Goal: Task Accomplishment & Management: Use online tool/utility

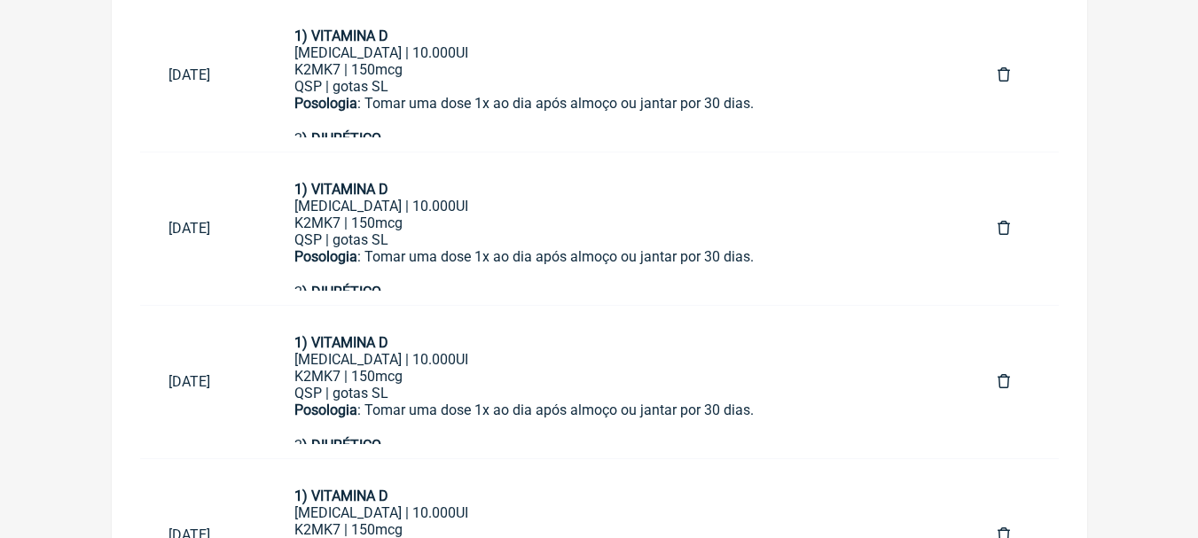
scroll to position [260, 0]
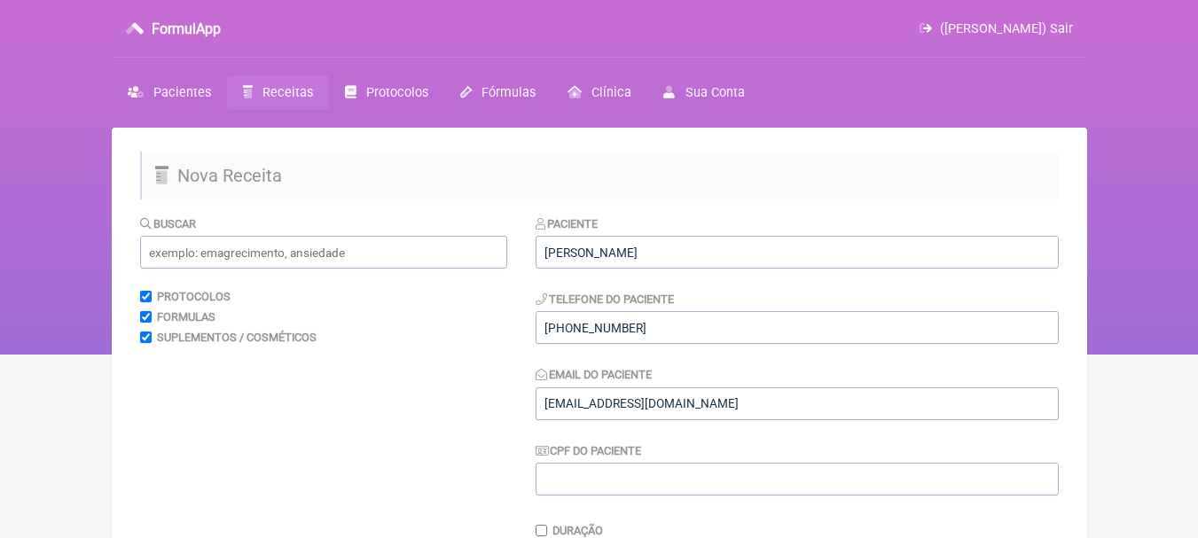
scroll to position [512, 0]
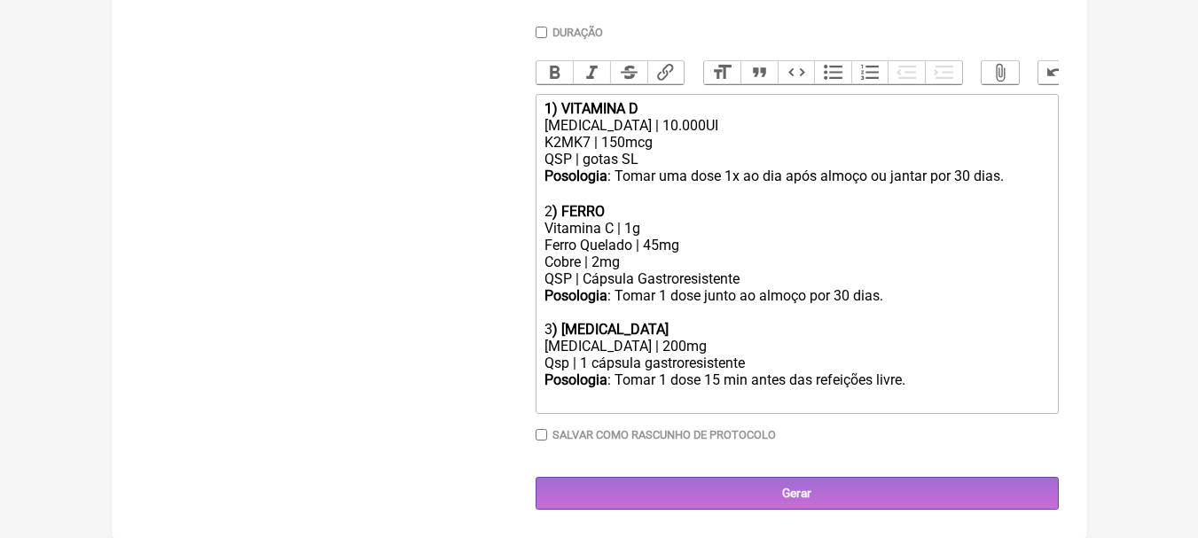
click at [794, 171] on div "Posologia : Tomar uma dose 1x ao dia após almoço ou jantar por 30 dias. ㅤ" at bounding box center [796, 185] width 504 height 35
click at [733, 264] on div "Cobre | 2mg" at bounding box center [796, 262] width 504 height 17
click at [898, 290] on div "Posologia : Tomar 1 dose junto ao almoço por 30 dias." at bounding box center [796, 304] width 504 height 34
click at [690, 244] on div "Ferro Quelado | 45mg" at bounding box center [796, 245] width 504 height 17
click at [671, 228] on div "Vitamina C | 1g" at bounding box center [796, 228] width 504 height 17
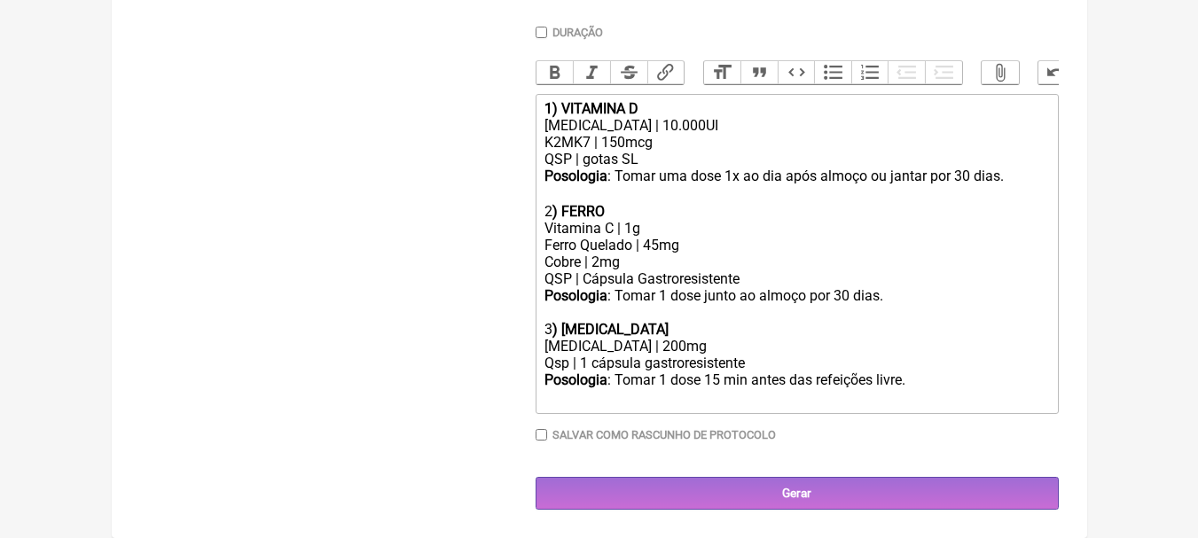
click at [705, 118] on div "[MEDICAL_DATA] | 10.000UI" at bounding box center [796, 125] width 504 height 17
click at [747, 132] on div "[MEDICAL_DATA] | 10.000UI" at bounding box center [796, 125] width 504 height 17
click at [700, 168] on div "Posologia : Tomar uma dose 1x ao dia após almoço ou jantar por 30 dias. ㅤ" at bounding box center [796, 185] width 504 height 35
click at [672, 353] on div "[MEDICAL_DATA] | 200mg" at bounding box center [796, 346] width 504 height 17
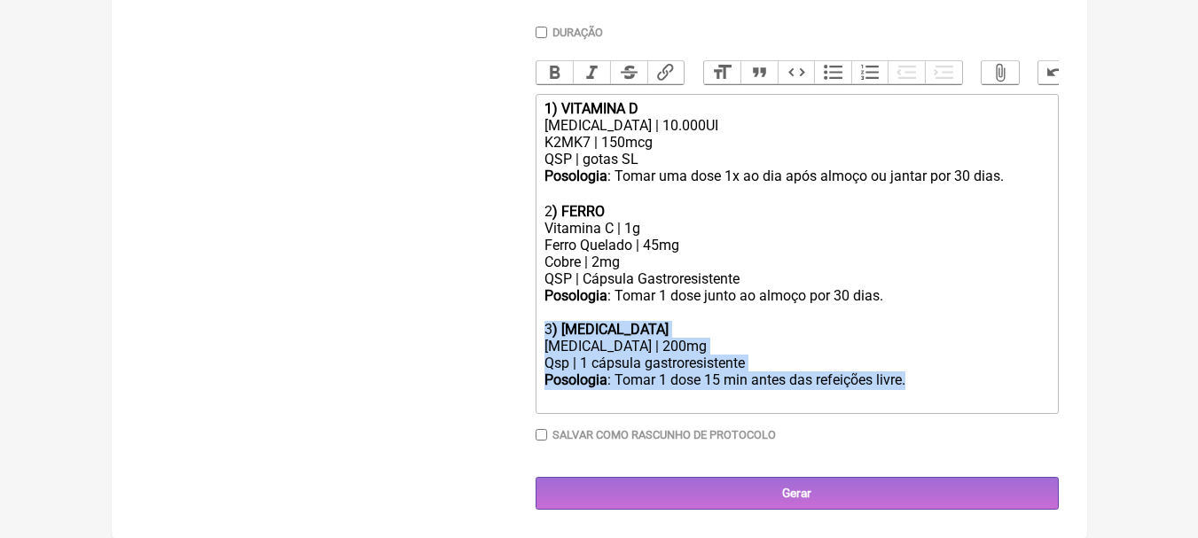
drag, startPoint x: 938, startPoint y: 380, endPoint x: 479, endPoint y: 330, distance: 462.0
click at [479, 330] on form "Buscar Protocolos Formulas Suplementos / Cosméticos Paciente [PERSON_NAME] Tele…" at bounding box center [599, 112] width 918 height 793
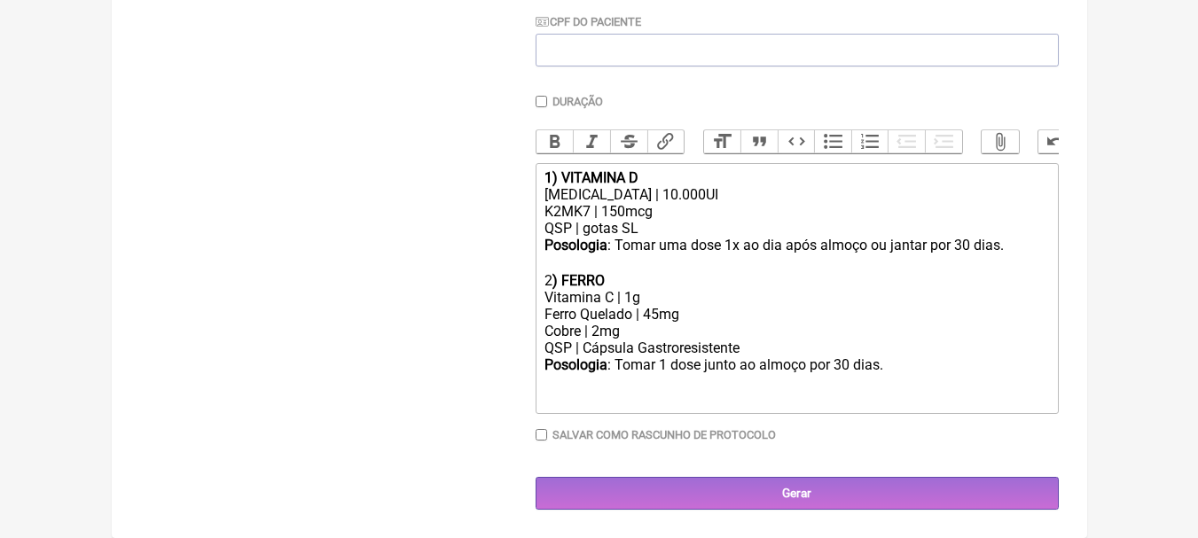
type trix-editor "<div><strong>1) VITAMINA D</strong></div><div>[MEDICAL_DATA] | 10.000UI</div><d…"
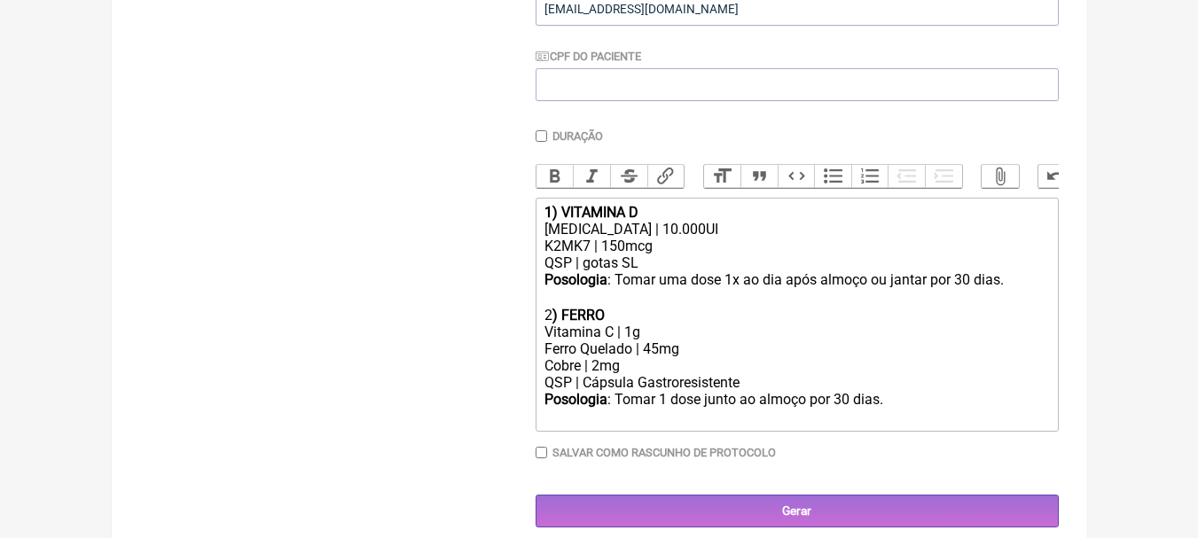
scroll to position [426, 0]
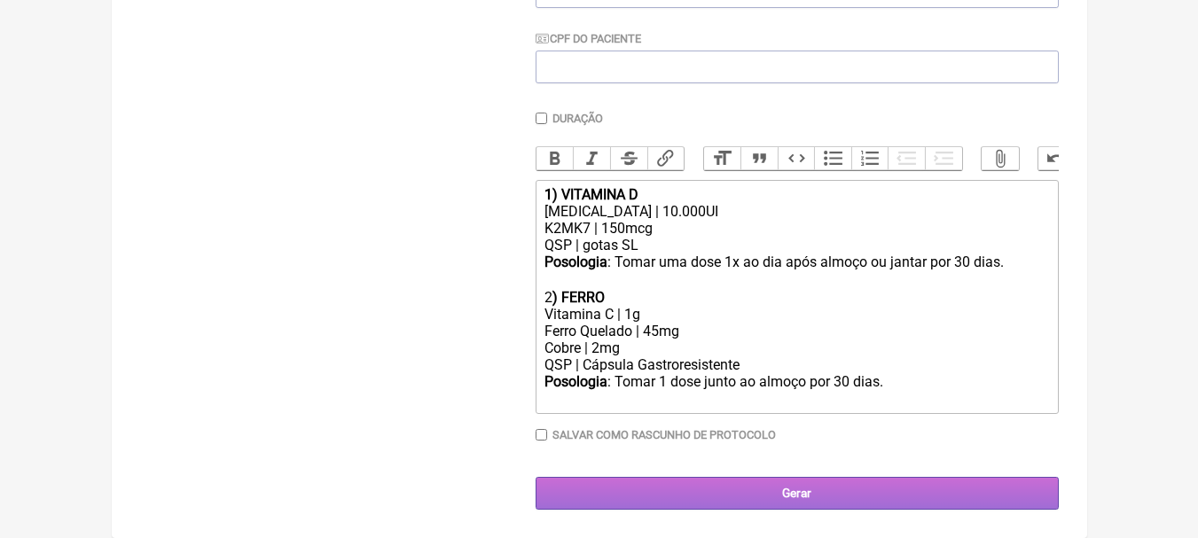
click at [799, 491] on input "Gerar" at bounding box center [796, 493] width 523 height 33
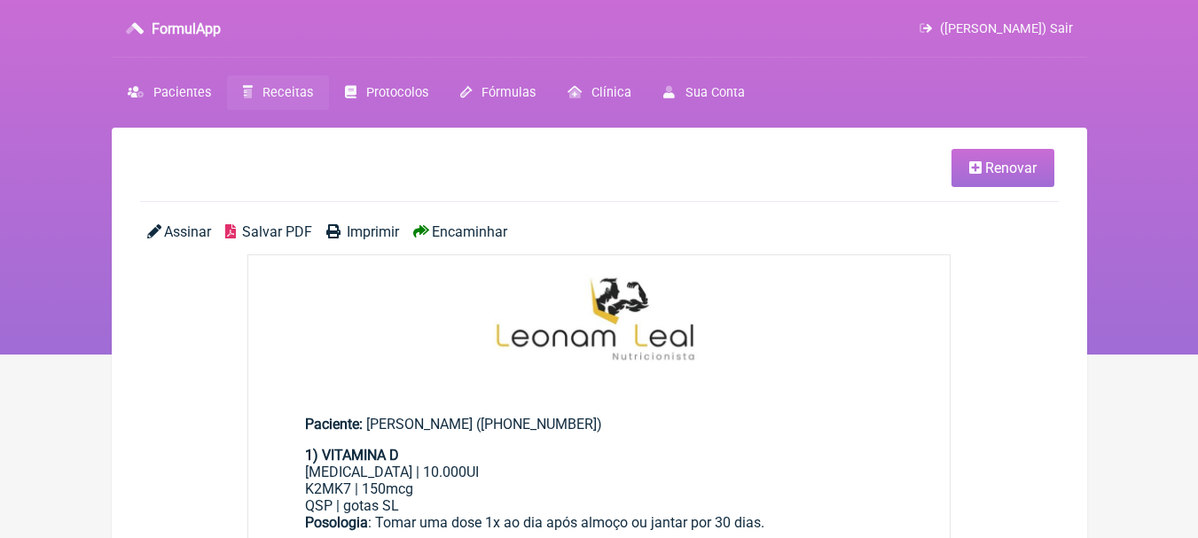
click at [262, 223] on span "Salvar PDF" at bounding box center [277, 231] width 70 height 17
